Goal: Transaction & Acquisition: Purchase product/service

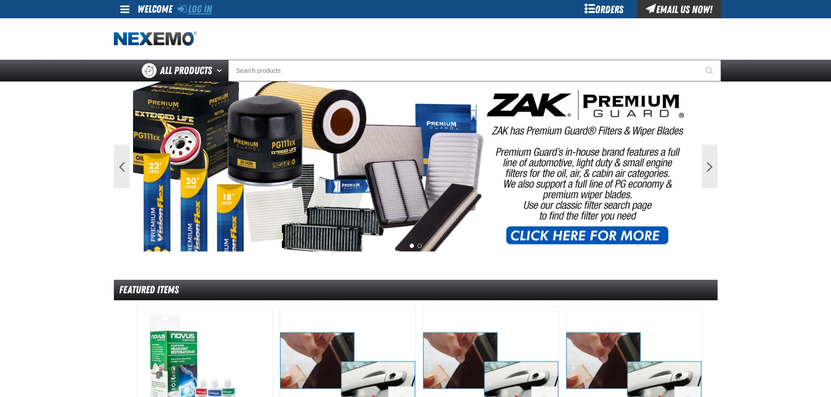
click at [198, 10] on link "Log In" at bounding box center [195, 9] width 34 height 12
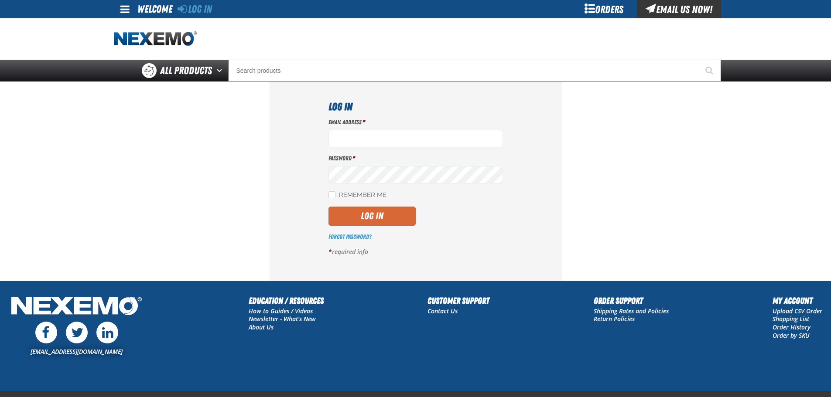
type input "[EMAIL_ADDRESS][DOMAIN_NAME]"
click at [367, 214] on button "Log In" at bounding box center [372, 216] width 87 height 19
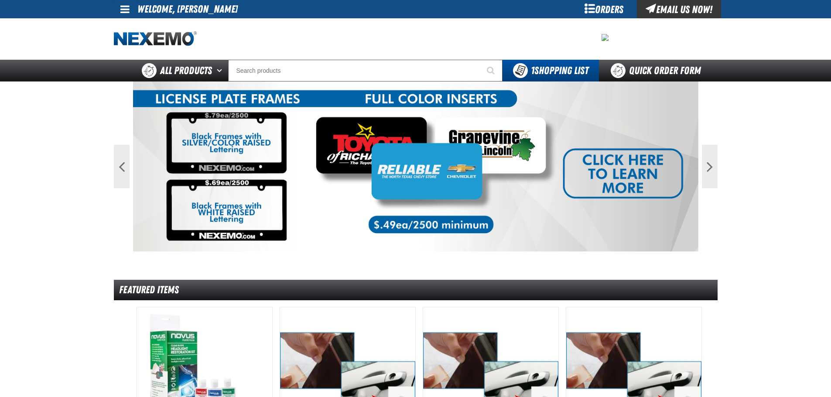
click at [263, 41] on div at bounding box center [226, 38] width 225 height 15
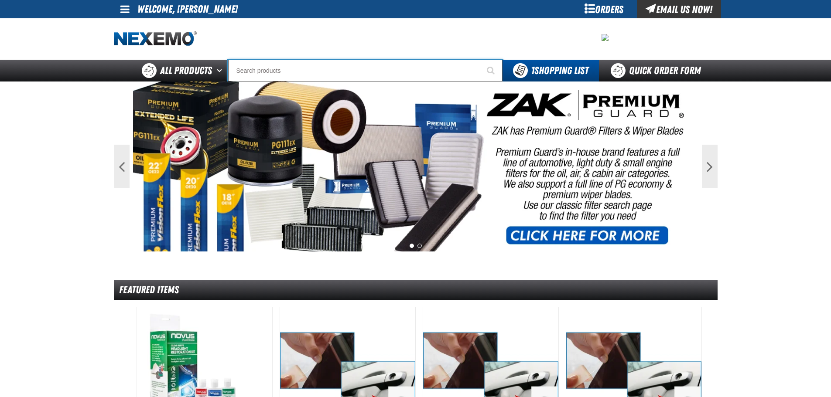
click at [250, 66] on input "Search" at bounding box center [365, 71] width 274 height 22
paste input "XPEL PRIME Color Stable Black 30% VLT (36" x 100')"
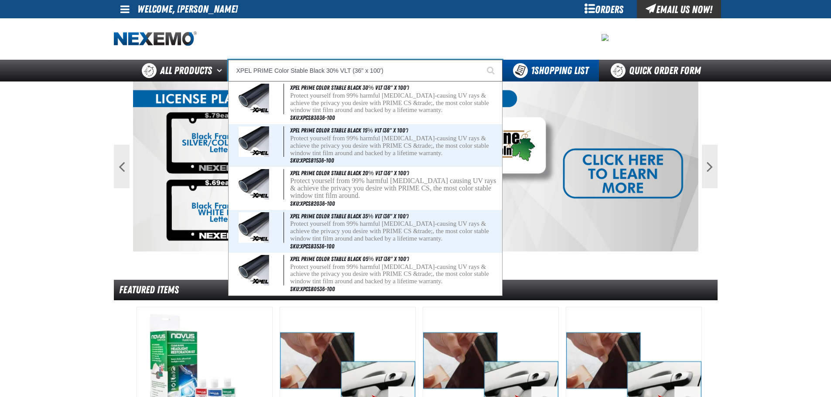
click at [361, 71] on input "XPEL PRIME Color Stable Black 30% VLT (36" x 100')" at bounding box center [365, 71] width 274 height 22
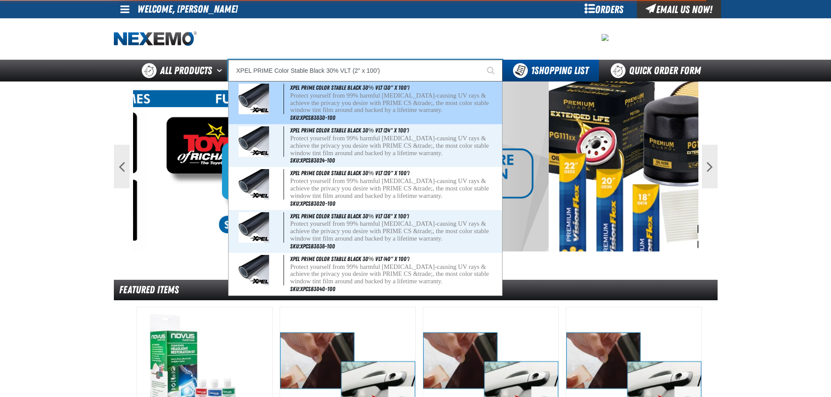
type input "XPEL PRIME Color Stable Black 30% VLT (24" x 100')"
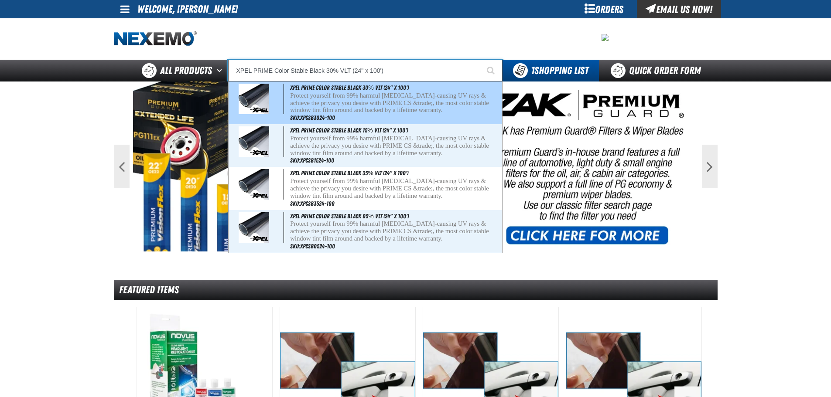
click at [359, 96] on p "Protect yourself from 99% harmful [MEDICAL_DATA]-causing UV rays & achieve the …" at bounding box center [395, 103] width 210 height 22
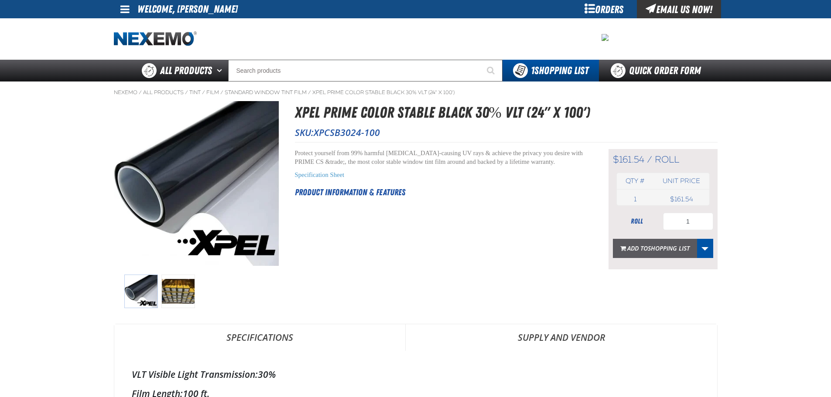
click at [666, 247] on span "Shopping List" at bounding box center [669, 248] width 42 height 8
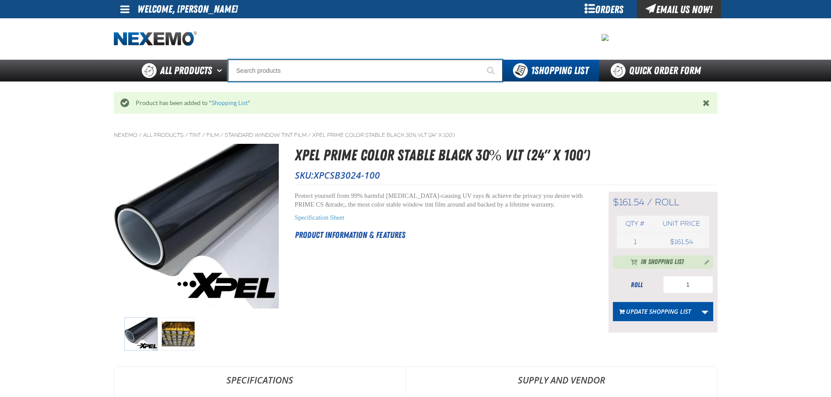
click at [290, 73] on input "Search" at bounding box center [365, 71] width 274 height 22
paste input "XPEL PRIME Color Stable Black 30% VLT (36" x 100')"
type input "XPEL PRIME Color Stable Black 30% VLT (36" x 100')"
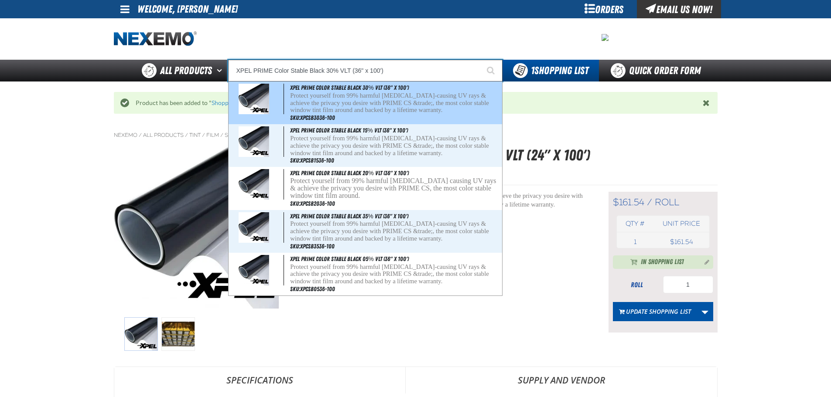
click at [365, 101] on p "Protect yourself from 99% harmful cancer-causing UV rays & achieve the privacy …" at bounding box center [395, 103] width 210 height 22
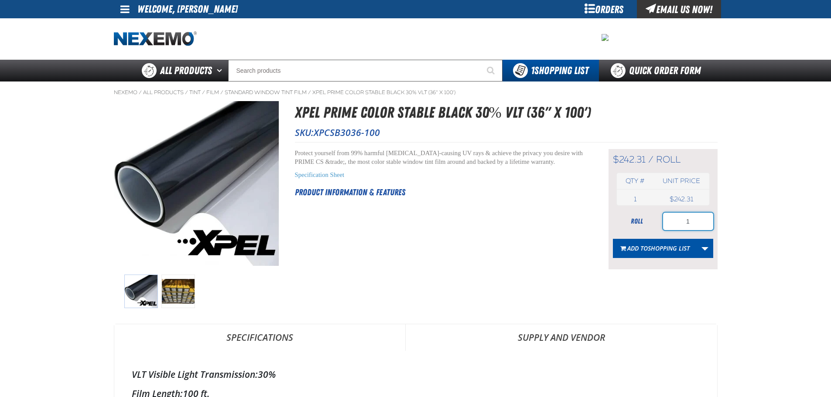
drag, startPoint x: 694, startPoint y: 219, endPoint x: 671, endPoint y: 219, distance: 22.3
click at [671, 219] on input "1" at bounding box center [688, 221] width 50 height 17
type input "2"
click at [663, 253] on button "Add to Shopping List" at bounding box center [655, 248] width 84 height 19
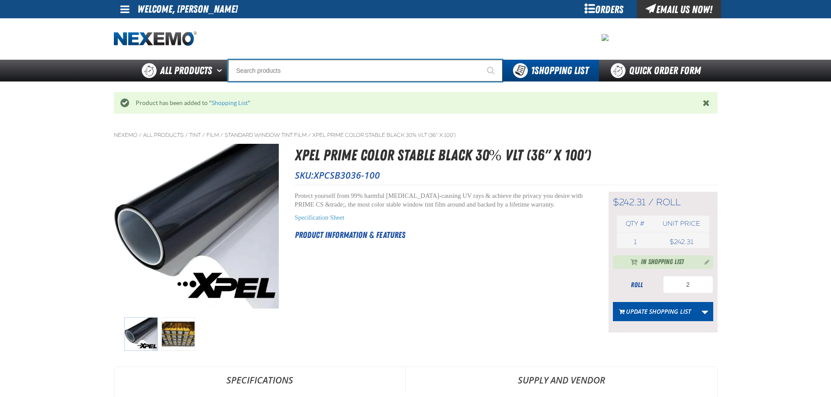
click at [322, 74] on input "Search" at bounding box center [365, 71] width 274 height 22
paste input "XPEL PRIME Color Stable Black 30% VLT (36" x 100')"
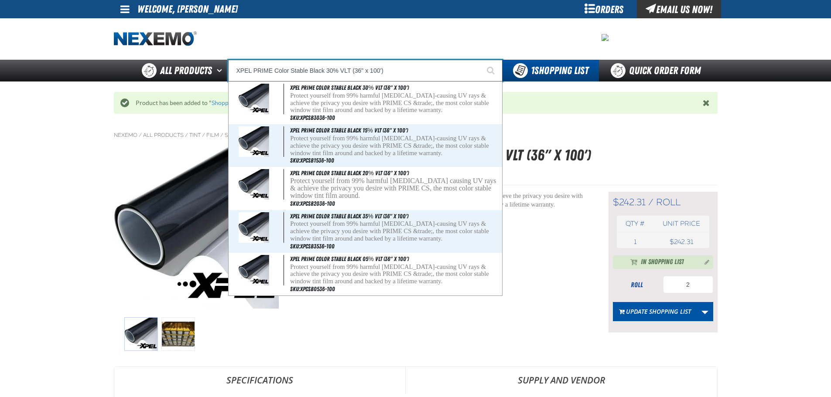
click at [333, 69] on input "XPEL PRIME Color Stable Black 30% VLT (36" x 100')" at bounding box center [365, 71] width 274 height 22
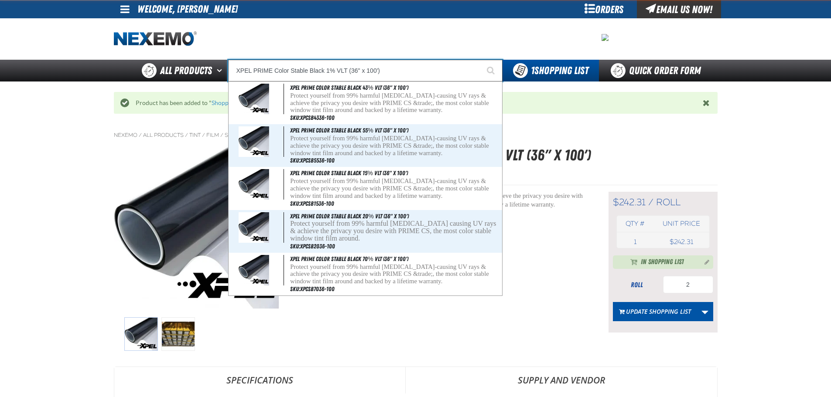
type input "XPEL PRIME Color Stable Black 15% VLT (36" x 100')"
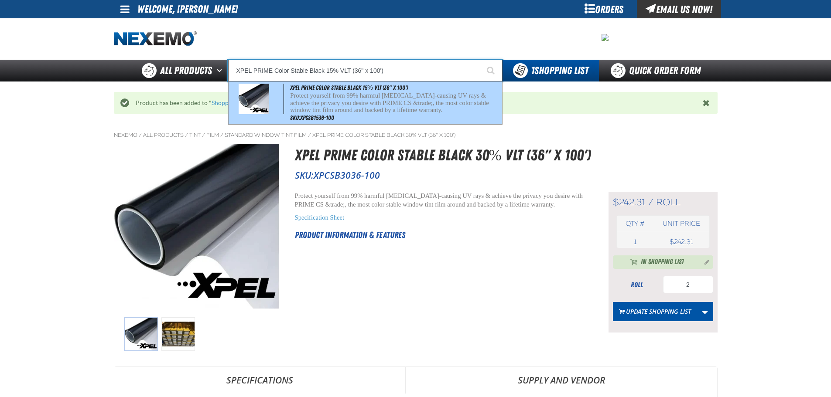
click at [351, 109] on p "Protect yourself from 99% harmful cancer-causing UV rays & achieve the privacy …" at bounding box center [395, 103] width 210 height 22
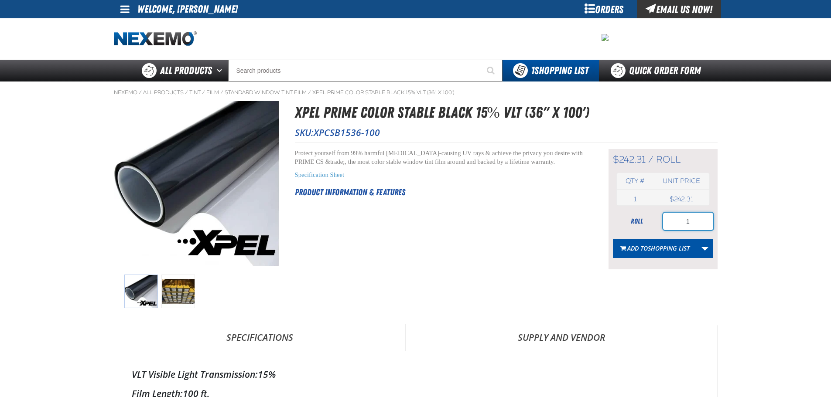
drag, startPoint x: 681, startPoint y: 223, endPoint x: 703, endPoint y: 222, distance: 21.9
click at [703, 222] on input "1" at bounding box center [688, 221] width 50 height 17
type input "2"
click at [681, 248] on span "Shopping List" at bounding box center [669, 248] width 42 height 8
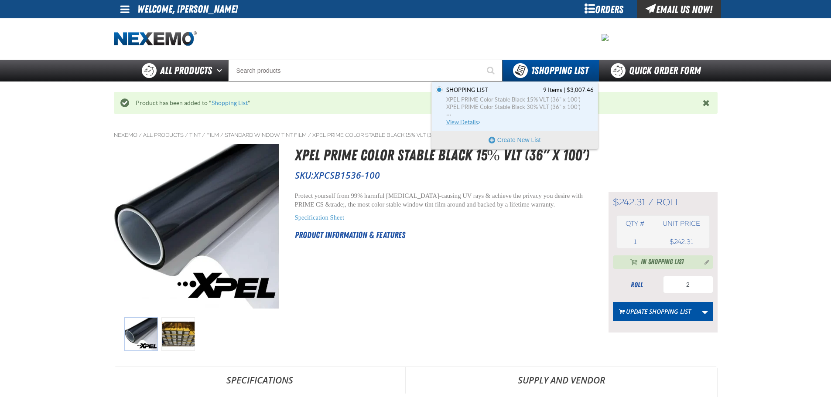
click at [476, 121] on span "View Details" at bounding box center [463, 122] width 35 height 7
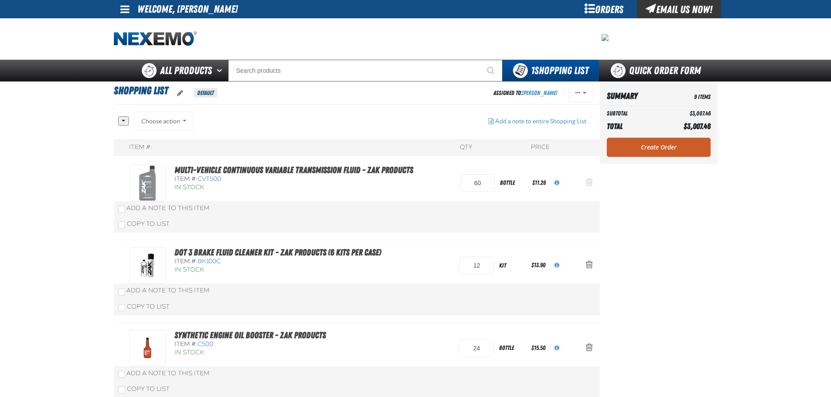
click at [586, 181] on span "Action Remove Multi-Vehicle Continuous Variable Transmission Fluid - ZAK Produc…" at bounding box center [589, 182] width 7 height 9
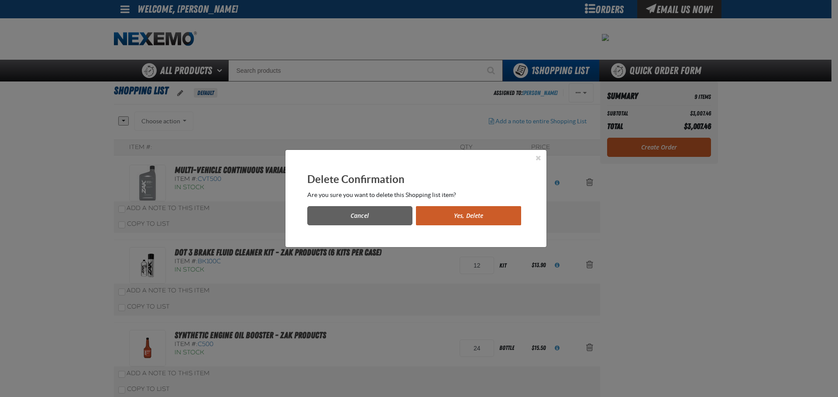
click at [489, 214] on button "Yes, Delete" at bounding box center [468, 215] width 105 height 19
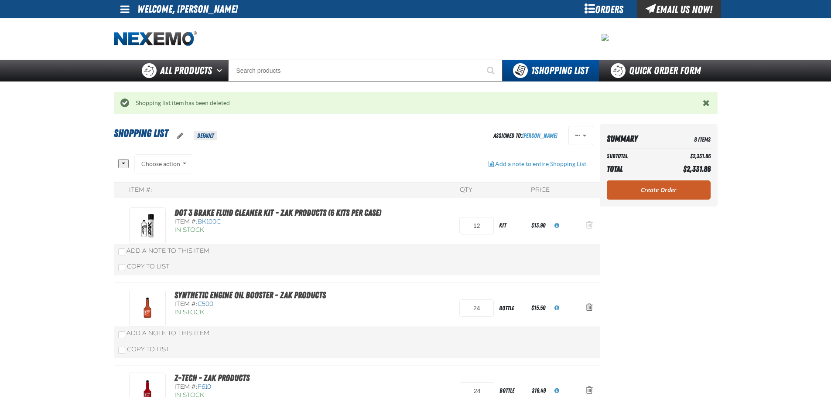
click at [587, 221] on span "Action Remove DOT 3 Brake Fluid Cleaner Kit - ZAK Products (6 Kits per Case) fr…" at bounding box center [589, 225] width 7 height 9
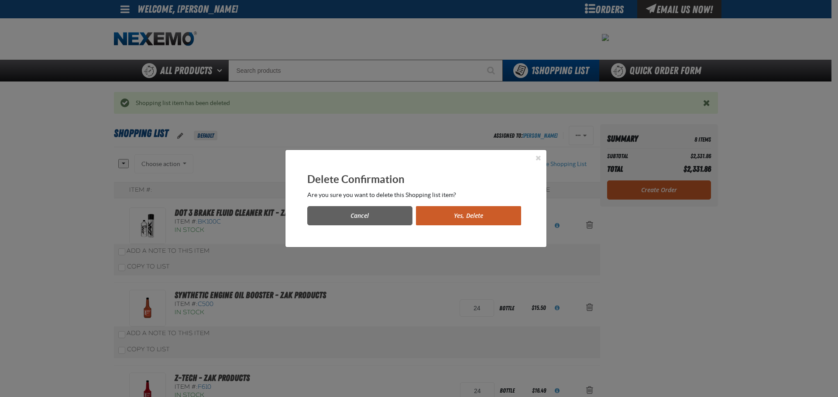
click at [465, 222] on button "Yes, Delete" at bounding box center [468, 215] width 105 height 19
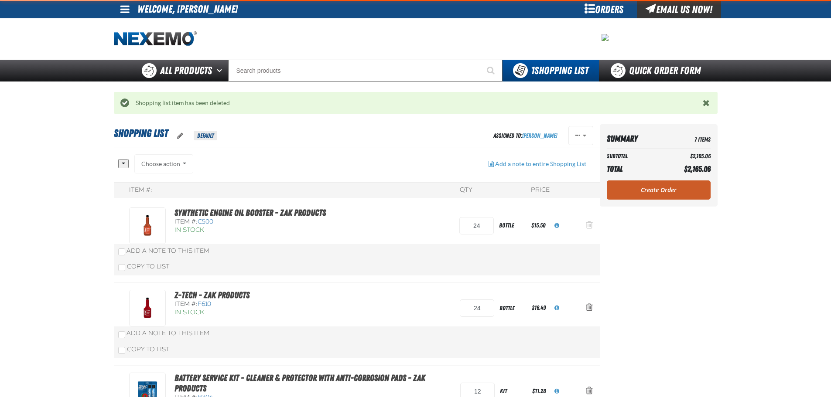
click at [594, 222] on button "Action Remove Synthetic Engine Oil Booster - ZAK Products from Shopping List" at bounding box center [589, 225] width 21 height 19
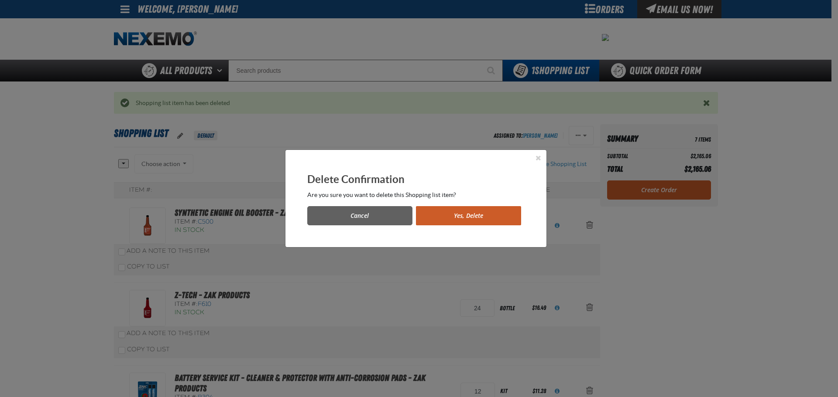
click at [469, 212] on button "Yes, Delete" at bounding box center [468, 215] width 105 height 19
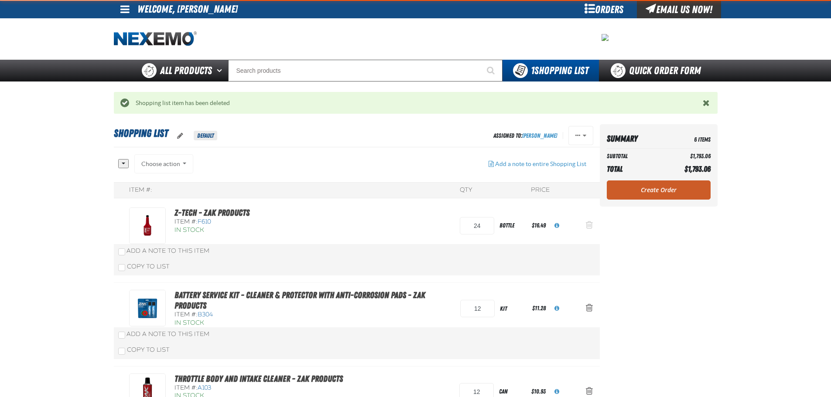
click at [589, 223] on span "Action Remove Z-Tech - ZAK Products from Shopping List" at bounding box center [589, 225] width 7 height 9
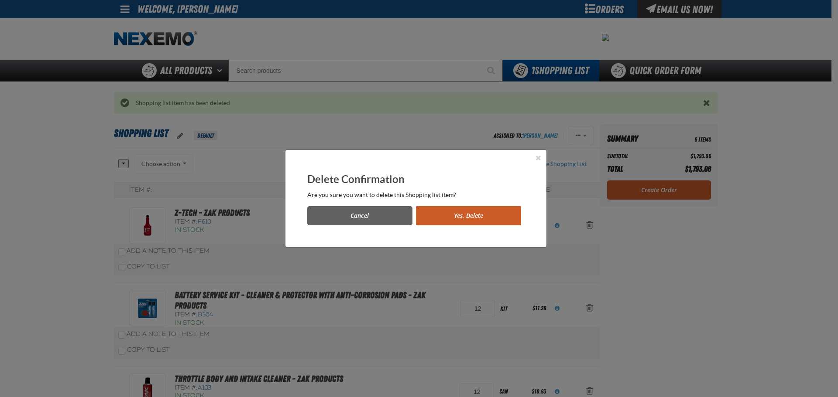
click at [470, 216] on button "Yes, Delete" at bounding box center [468, 215] width 105 height 19
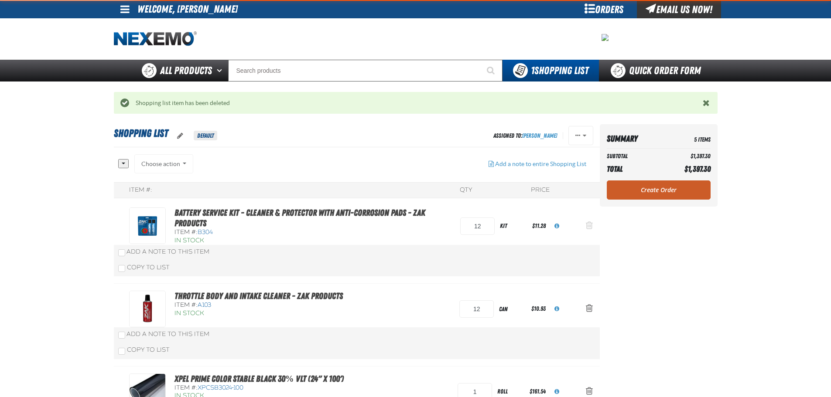
click at [589, 226] on span "Action Remove Battery Service Kit - Cleaner &amp; Protector with Anti-Corrosion…" at bounding box center [589, 225] width 7 height 9
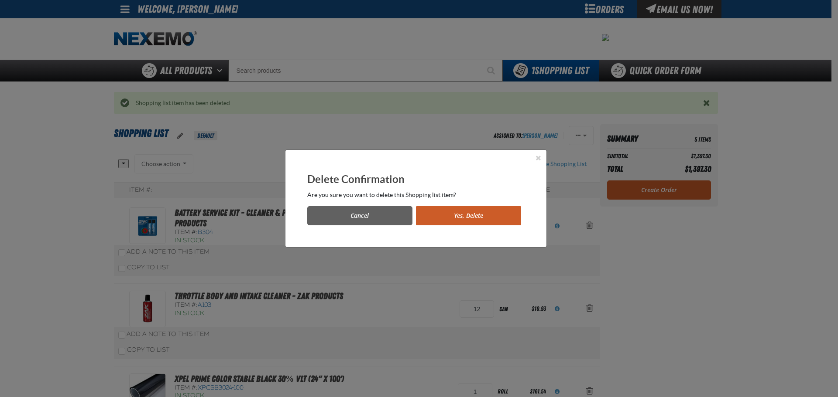
click at [486, 215] on button "Yes, Delete" at bounding box center [468, 215] width 105 height 19
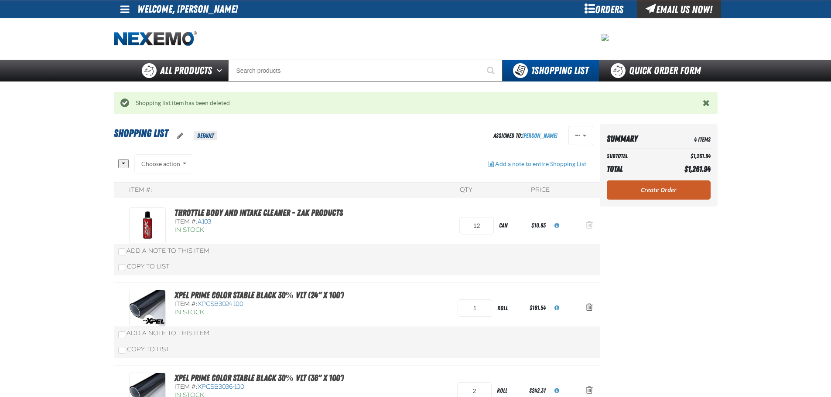
click at [590, 222] on span "Action Remove Throttle Body and Intake Cleaner - ZAK Products from Shopping List" at bounding box center [589, 225] width 7 height 9
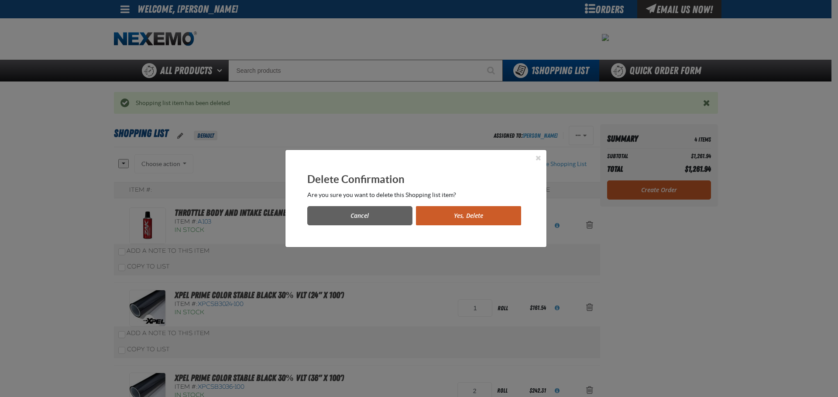
click at [475, 218] on button "Yes, Delete" at bounding box center [468, 215] width 105 height 19
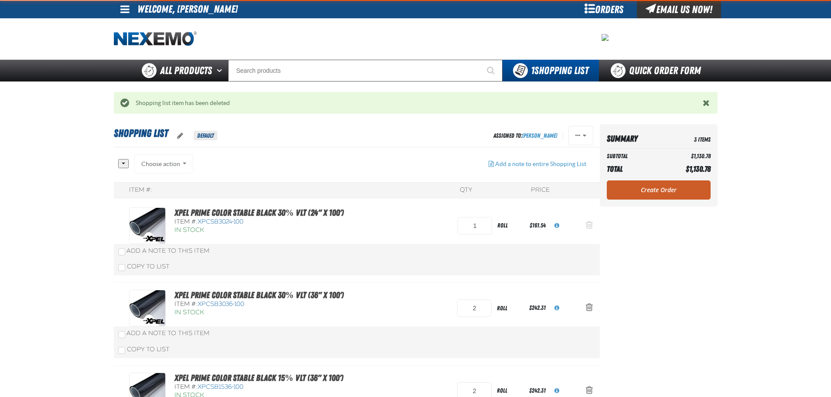
click at [586, 226] on span "Action Remove XPEL PRIME Color Stable Black 30% VLT (24&quot; x 100&#039;) from…" at bounding box center [589, 225] width 7 height 9
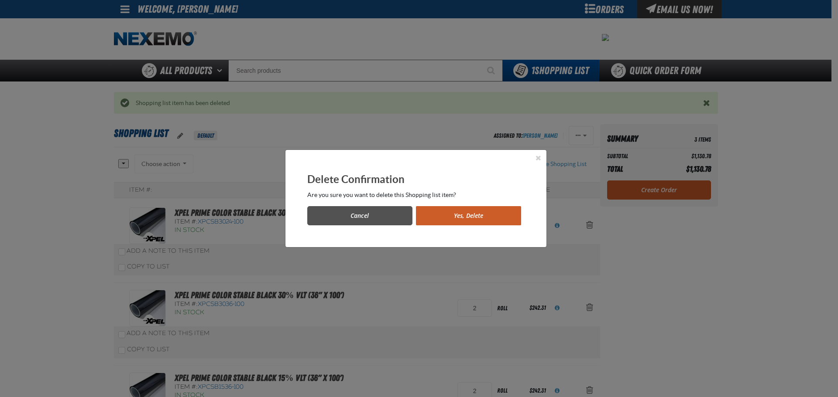
click at [366, 212] on button "Cancel" at bounding box center [359, 215] width 105 height 19
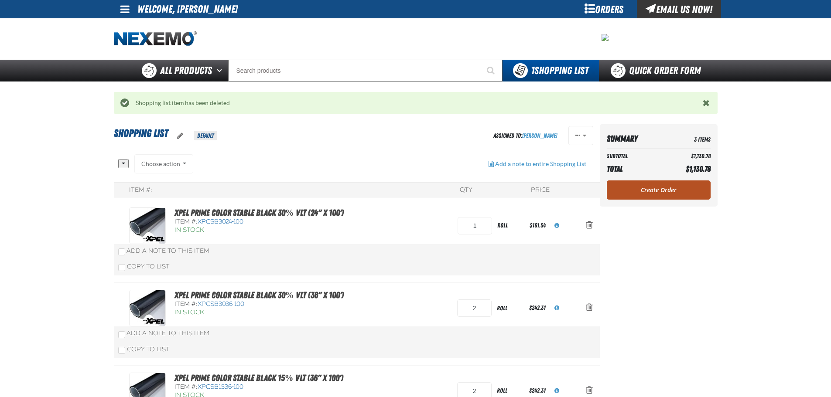
click at [625, 196] on link "Create Order" at bounding box center [659, 190] width 104 height 19
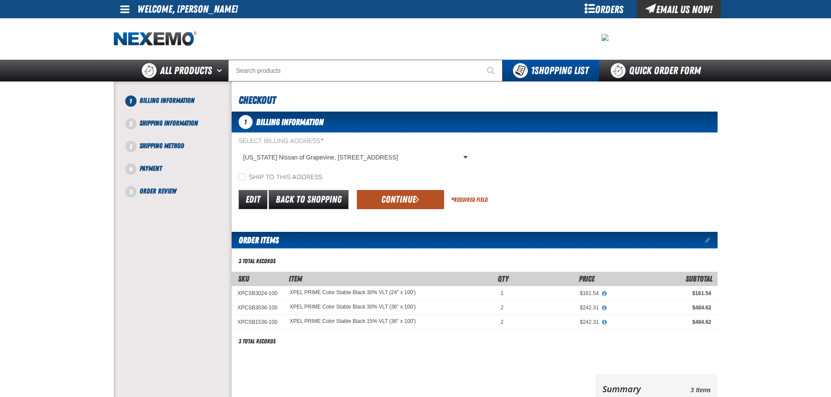
click at [417, 202] on span "submit" at bounding box center [417, 200] width 3 height 10
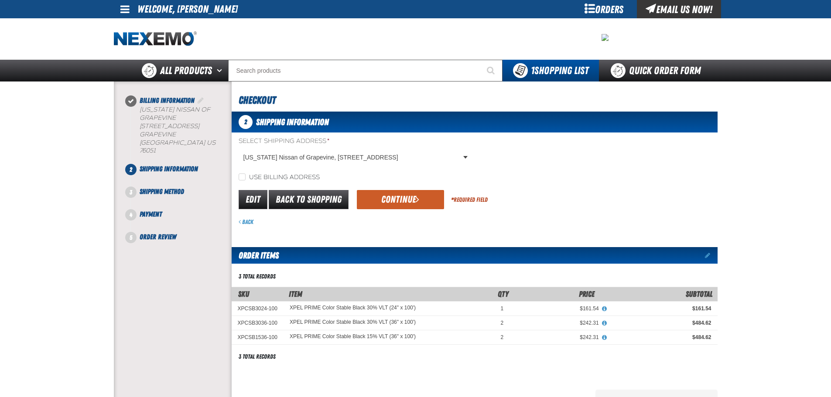
click at [417, 202] on span "submit" at bounding box center [417, 200] width 3 height 10
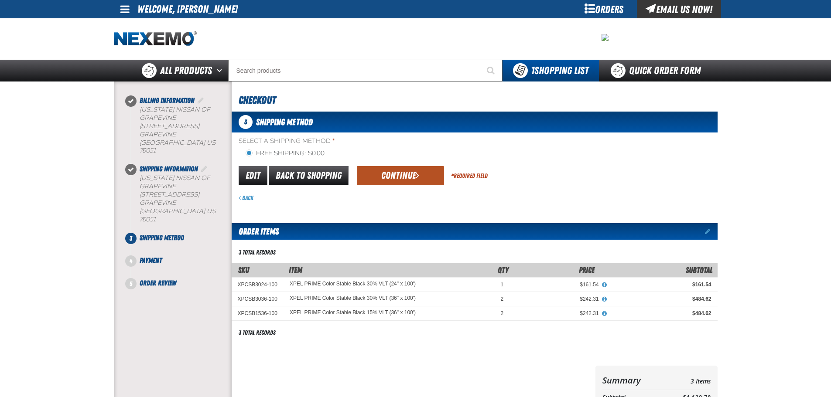
click at [401, 176] on button "Continue" at bounding box center [400, 175] width 87 height 19
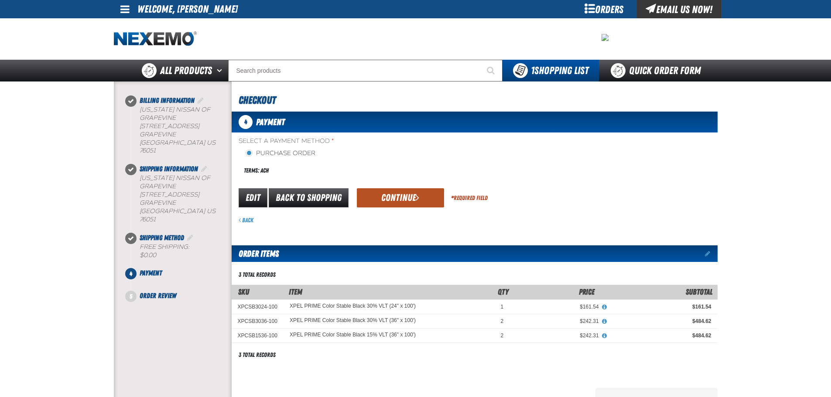
click at [398, 194] on button "Continue" at bounding box center [400, 197] width 87 height 19
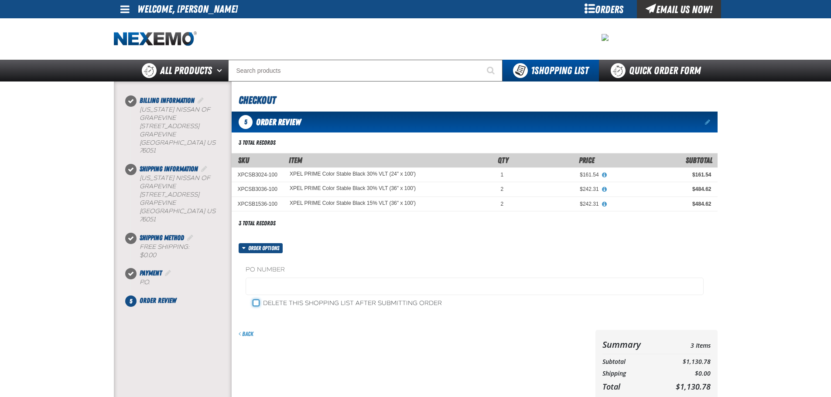
click at [257, 303] on input "Delete this shopping list after submitting order" at bounding box center [256, 303] width 7 height 7
checkbox input "true"
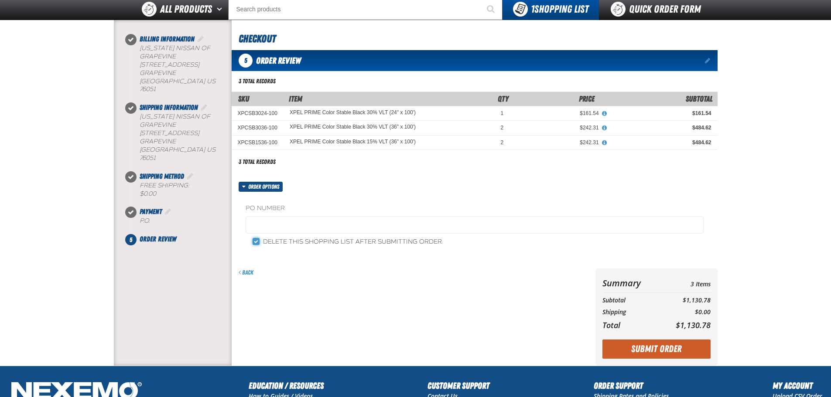
scroll to position [175, 0]
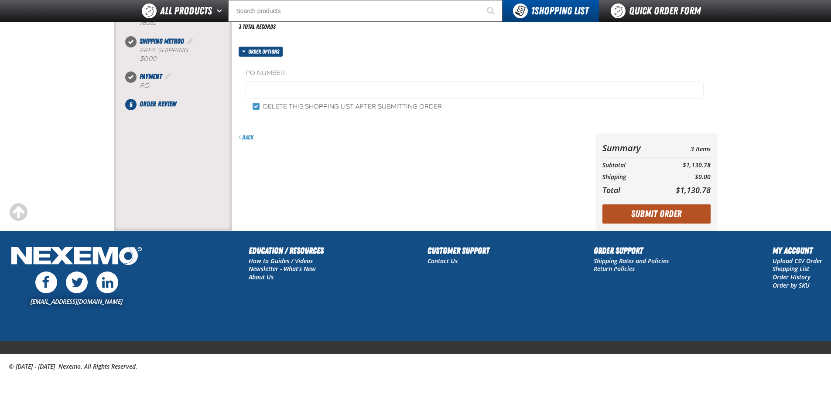
click at [652, 218] on button "Submit Order" at bounding box center [656, 214] width 108 height 19
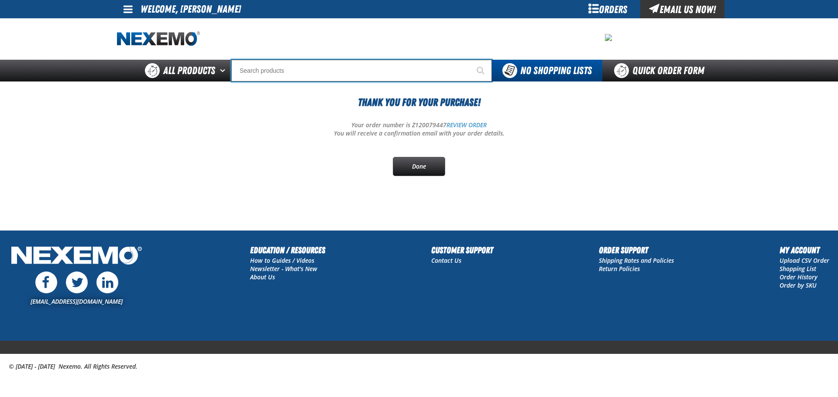
click at [281, 65] on input "Search" at bounding box center [361, 71] width 260 height 22
paste input "Window Sticker (100 stickers per roll)"
type input "Window Sticker (100 stickers per roll)"
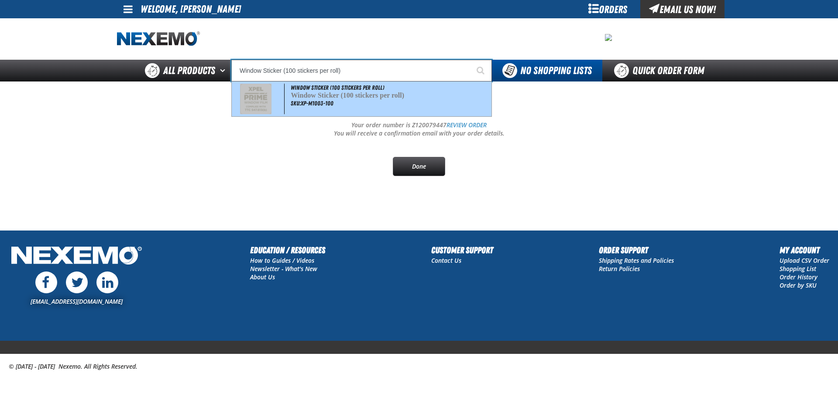
click at [316, 92] on span "Window Sticker (100 stickers per roll)" at bounding box center [347, 95] width 113 height 7
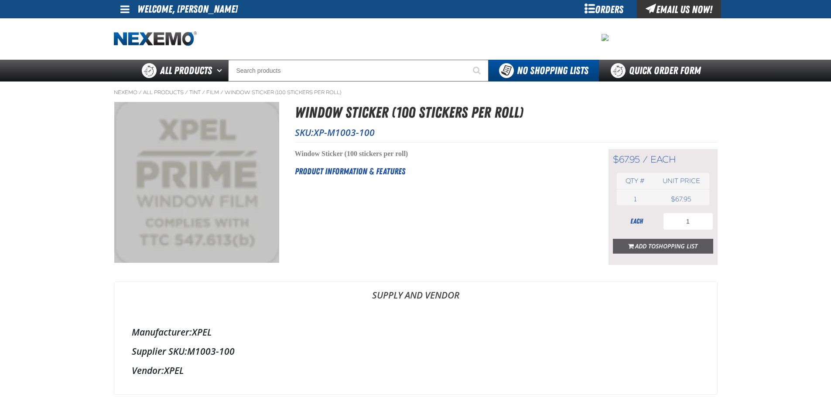
click at [647, 245] on span "Add to Shopping List" at bounding box center [666, 246] width 62 height 8
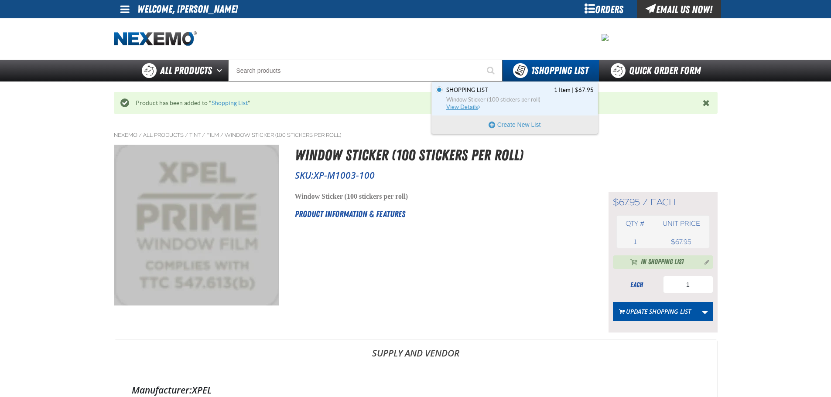
click at [471, 98] on span "Window Sticker (100 stickers per roll)" at bounding box center [519, 100] width 147 height 8
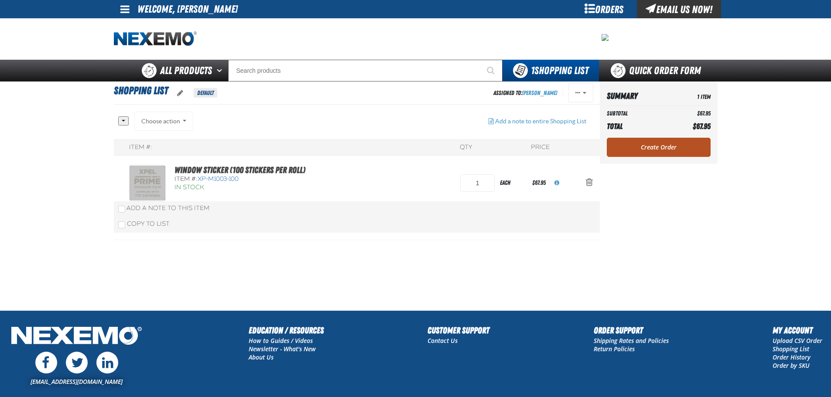
click at [654, 149] on link "Create Order" at bounding box center [659, 147] width 104 height 19
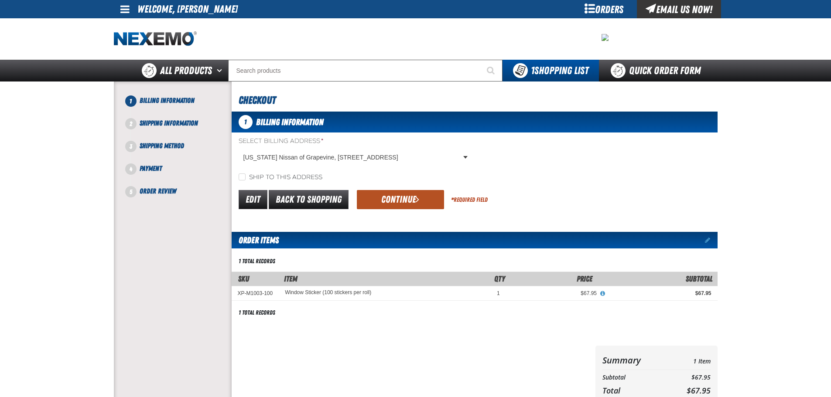
click at [405, 200] on button "Continue" at bounding box center [400, 199] width 87 height 19
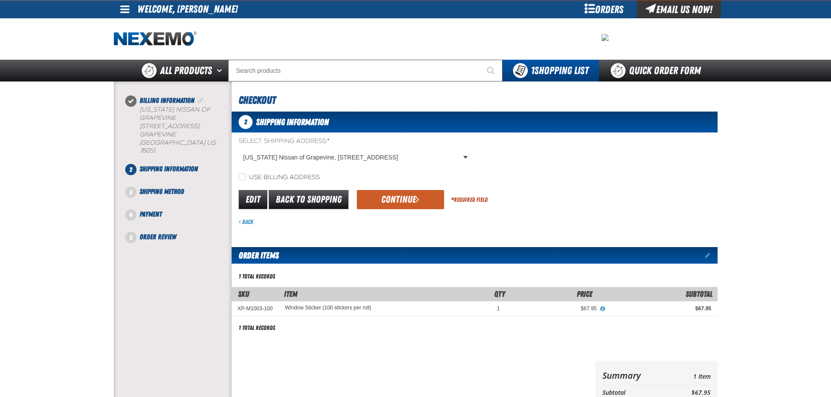
click at [405, 200] on button "Continue" at bounding box center [400, 199] width 87 height 19
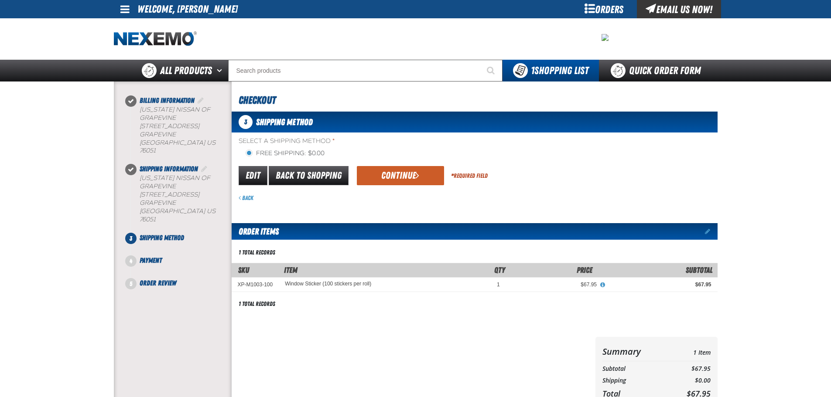
click at [399, 179] on button "Continue" at bounding box center [400, 175] width 87 height 19
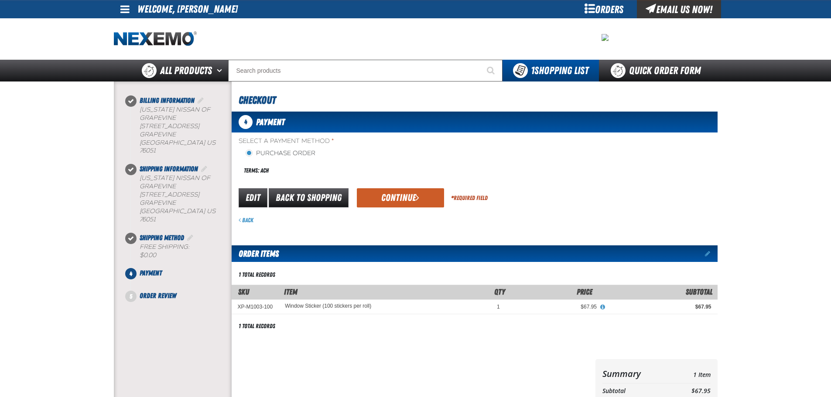
click at [397, 195] on button "Continue" at bounding box center [400, 197] width 87 height 19
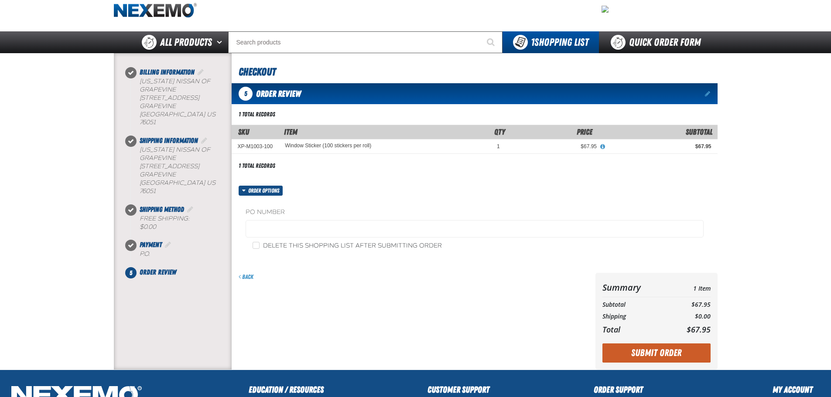
scroll to position [44, 0]
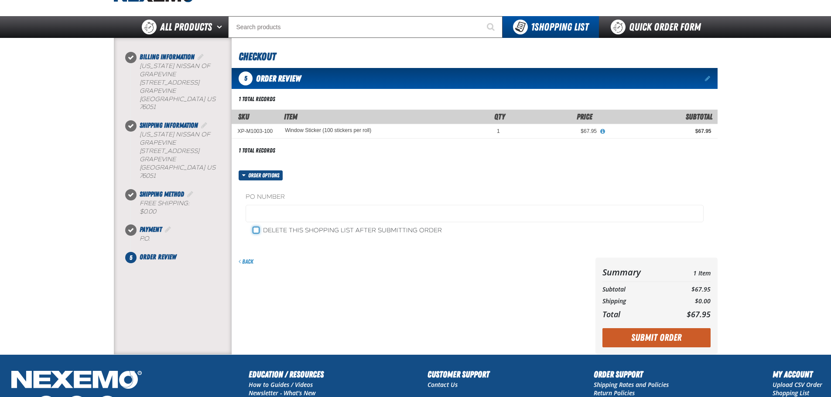
click at [254, 232] on input "Delete this shopping list after submitting order" at bounding box center [256, 230] width 7 height 7
checkbox input "true"
click at [650, 332] on button "Submit Order" at bounding box center [656, 338] width 108 height 19
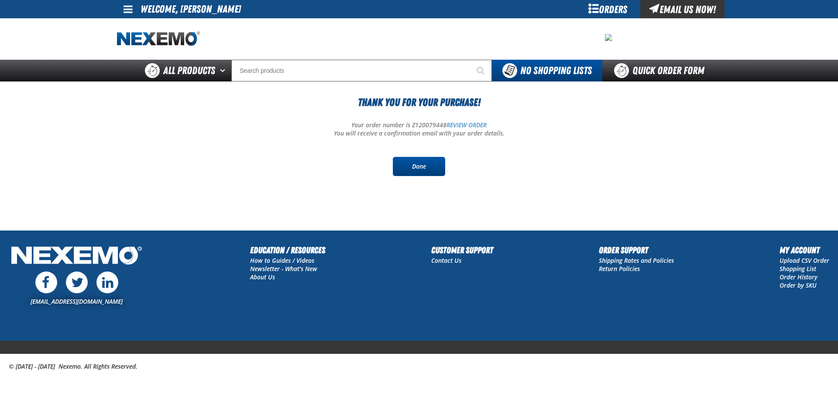
click at [417, 171] on link "Done" at bounding box center [419, 166] width 52 height 19
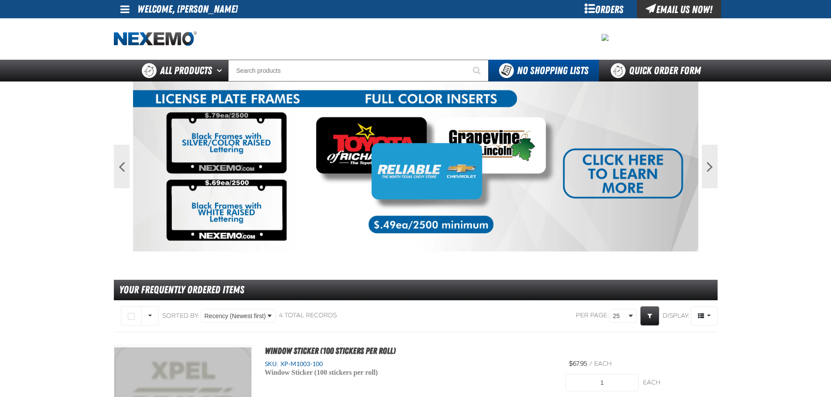
click at [273, 47] on div at bounding box center [416, 38] width 604 height 41
